Goal: Information Seeking & Learning: Learn about a topic

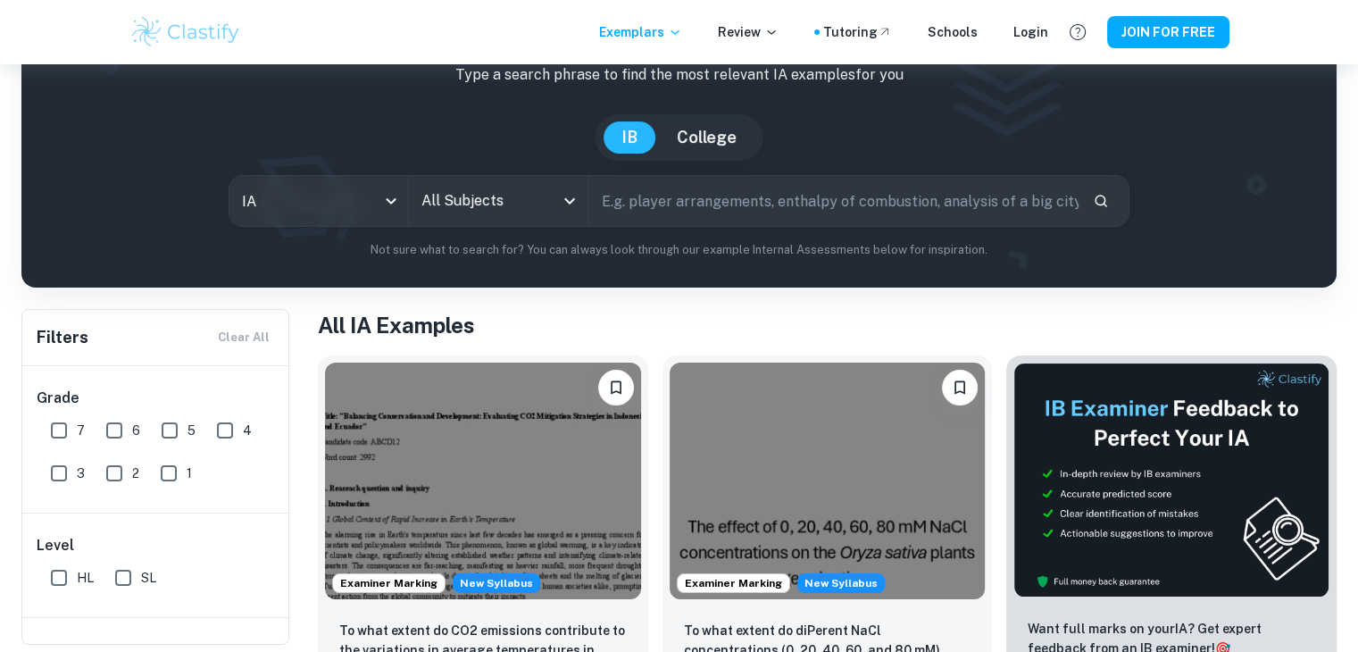
scroll to position [114, 0]
click at [566, 208] on icon "Open" at bounding box center [569, 200] width 21 height 21
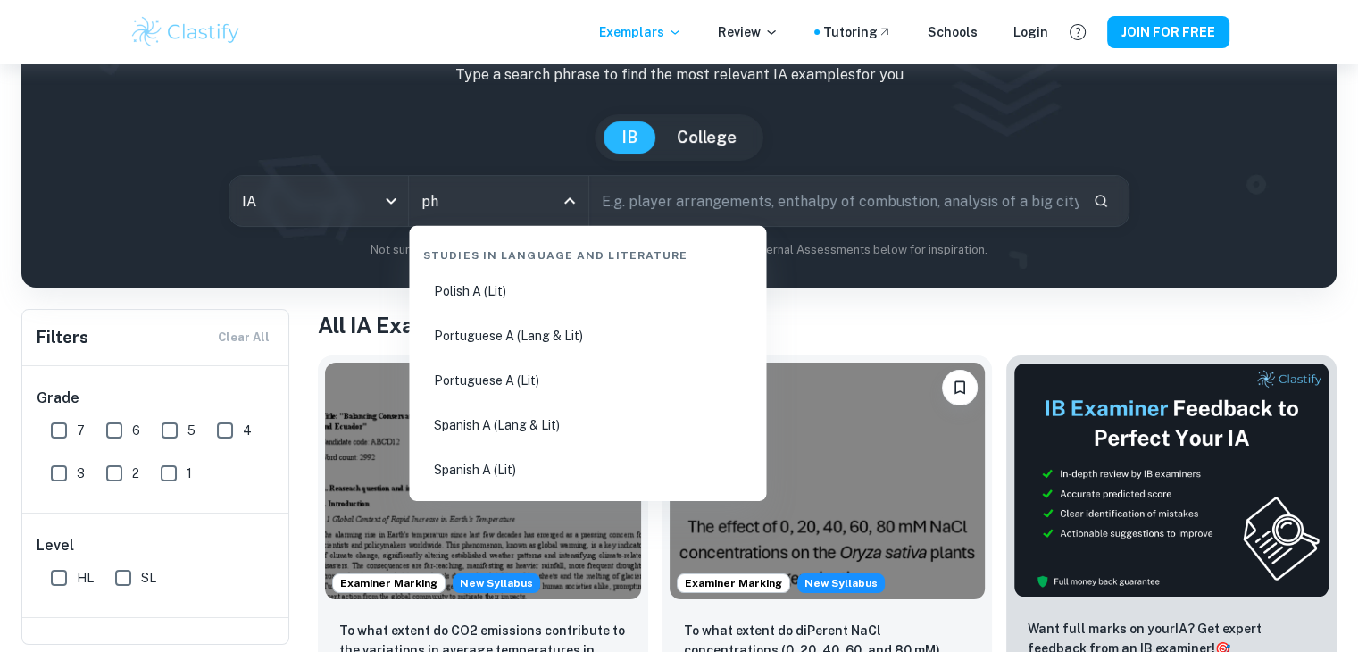
type input "phy"
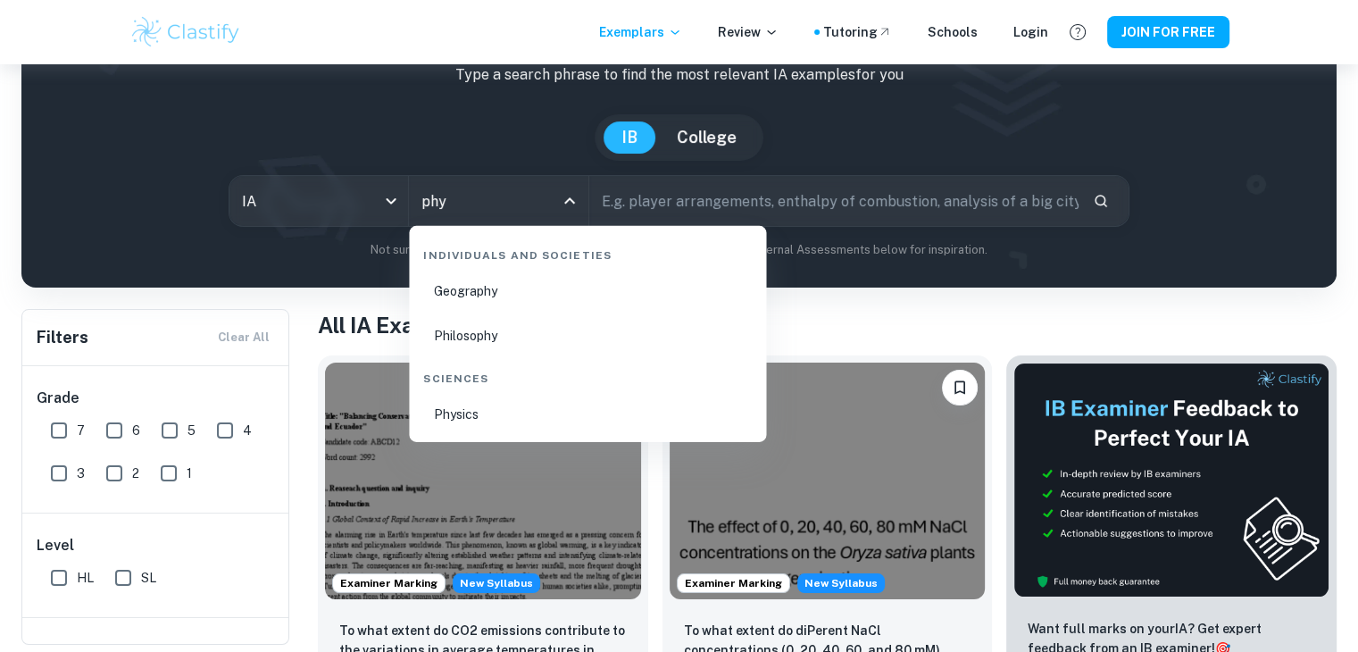
click at [491, 427] on li "Physics" at bounding box center [587, 414] width 343 height 41
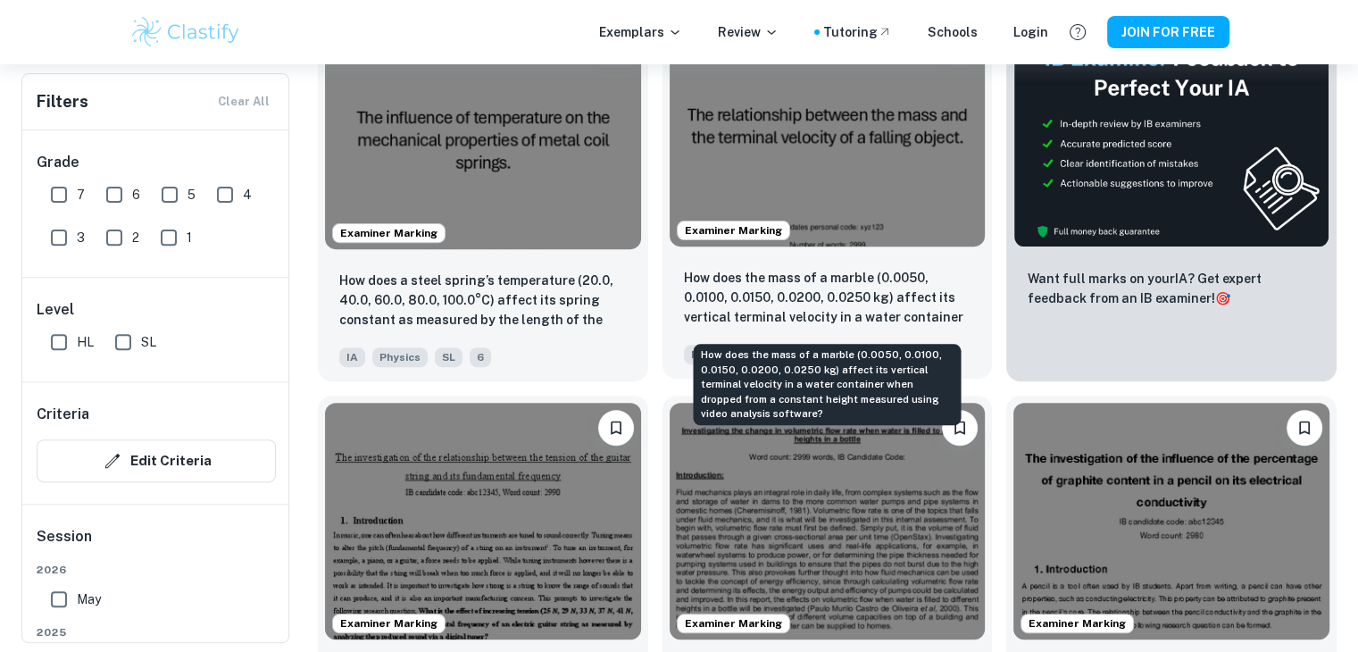
scroll to position [579, 0]
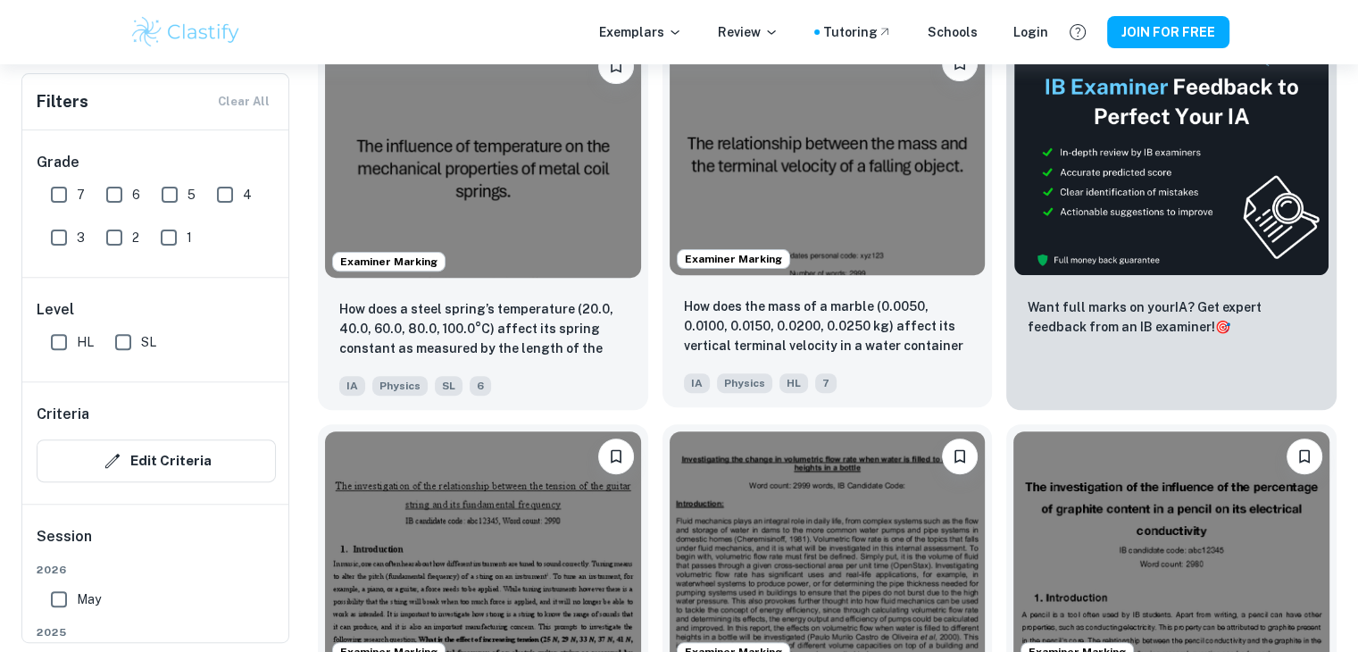
click at [811, 208] on img at bounding box center [828, 156] width 316 height 237
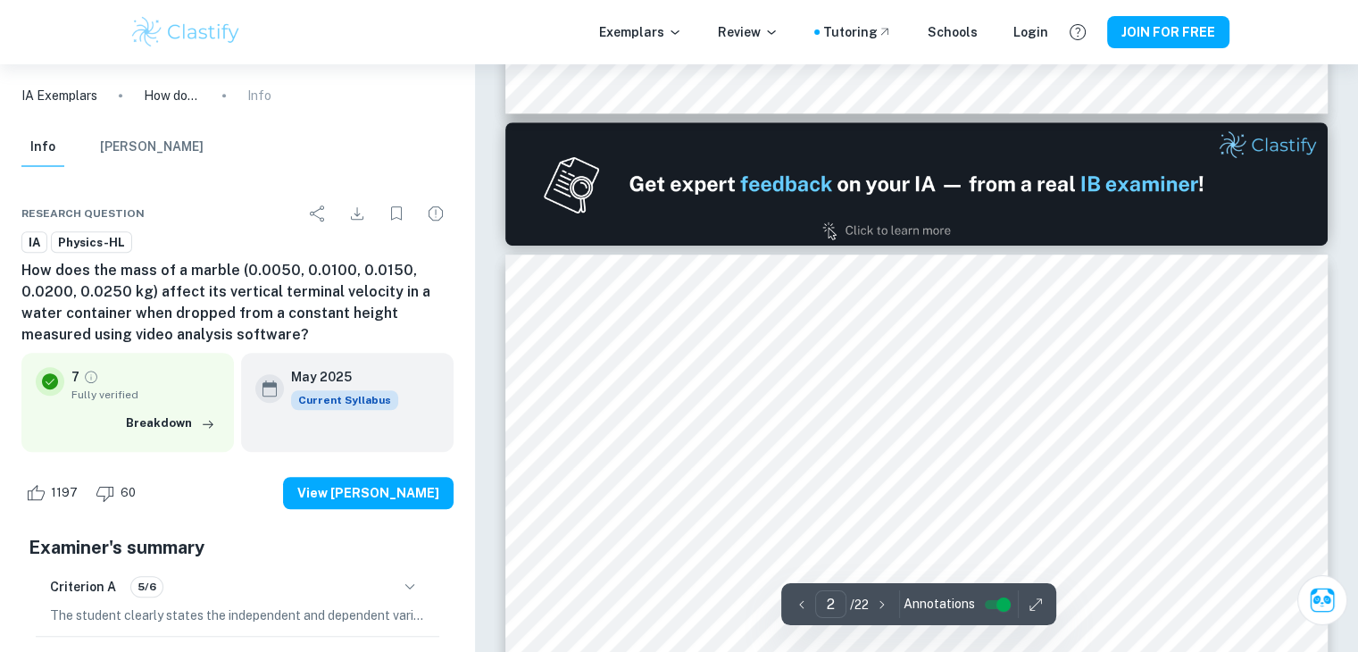
type input "1"
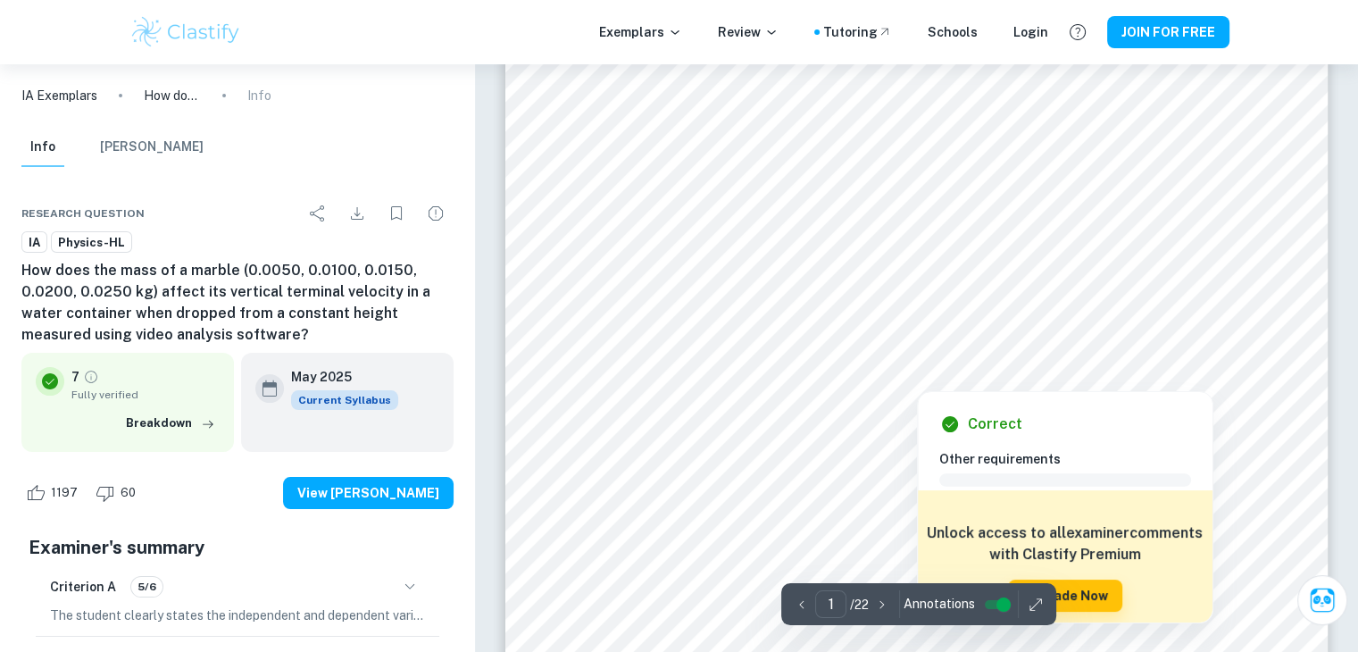
scroll to position [159, 0]
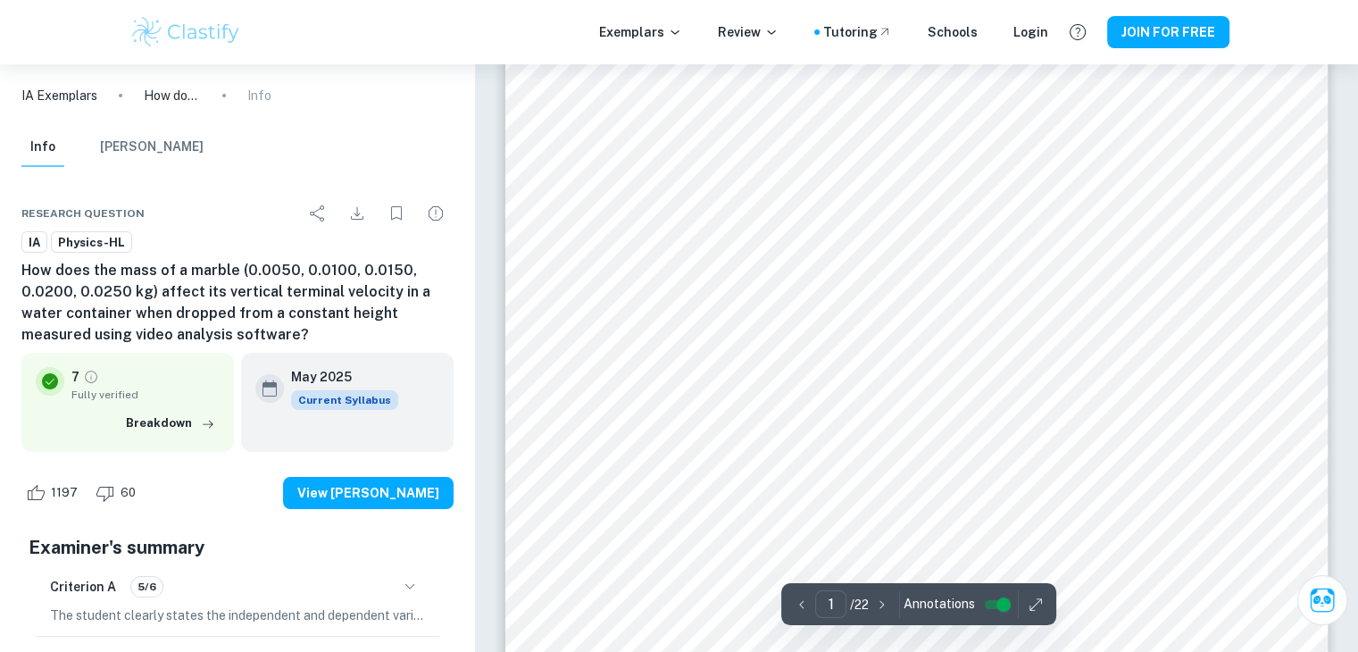
click at [616, 0] on html "We value your privacy We use cookies to enhance your browsing experience, serve…" at bounding box center [679, 167] width 1358 height 652
